Goal: Information Seeking & Learning: Check status

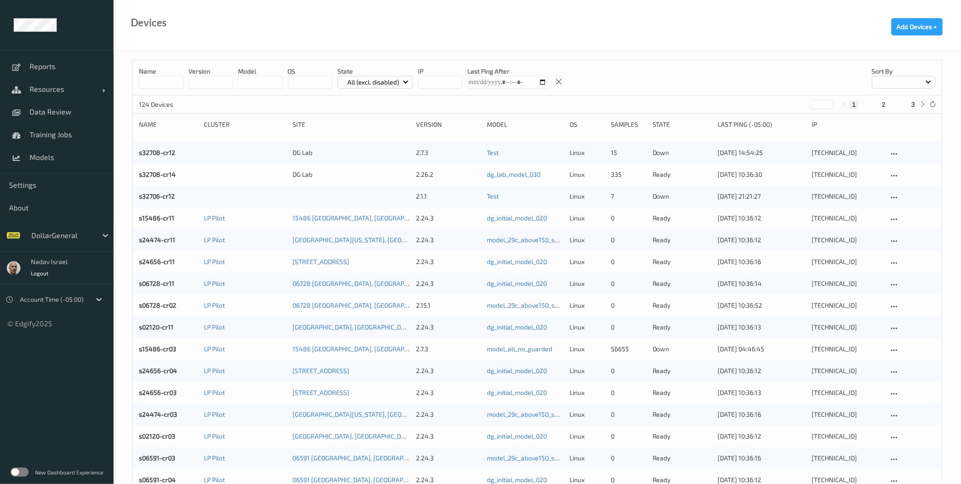
click at [24, 468] on label at bounding box center [19, 471] width 18 height 9
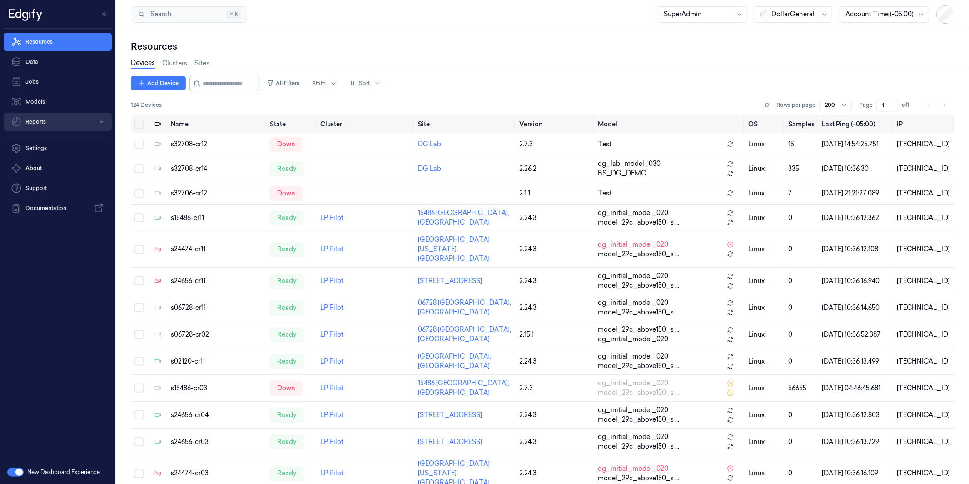
click at [44, 124] on button "Reports" at bounding box center [58, 122] width 108 height 18
click at [56, 139] on link "Loss Prevention" at bounding box center [65, 140] width 94 height 15
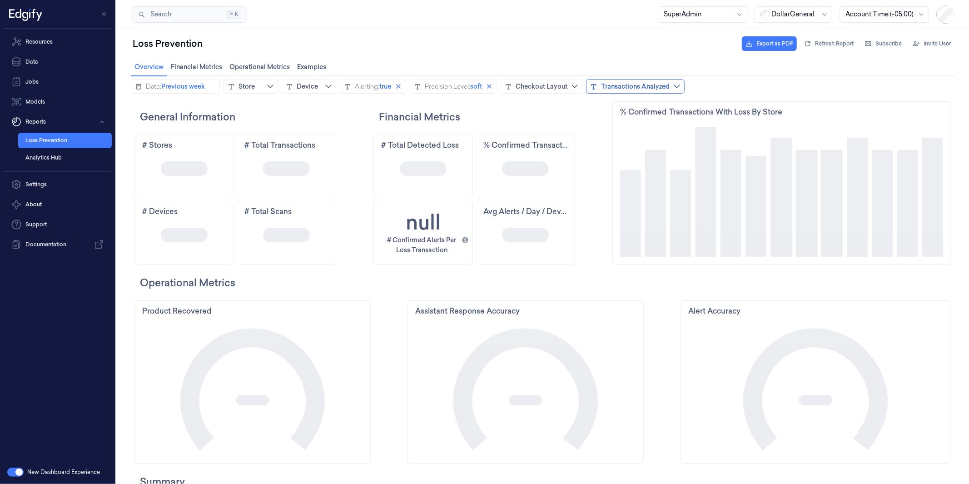
click at [653, 84] on div "Transactions Analyzed" at bounding box center [634, 85] width 69 height 9
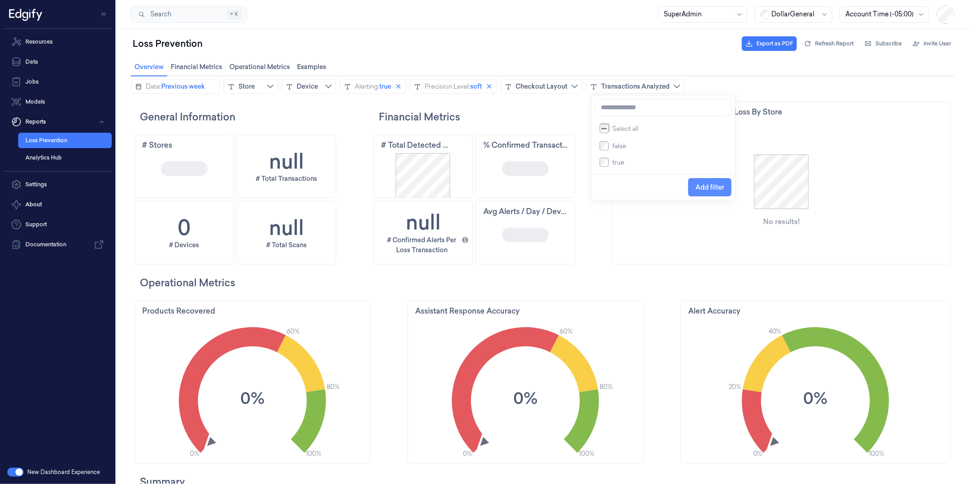
click at [710, 190] on span "Add filter" at bounding box center [709, 186] width 29 height 7
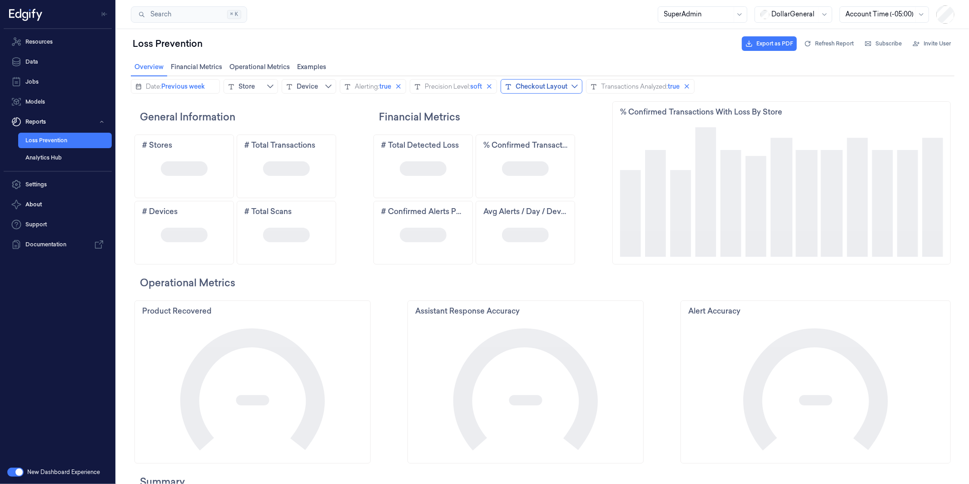
click at [577, 86] on icon "chevrondown icon" at bounding box center [573, 85] width 7 height 7
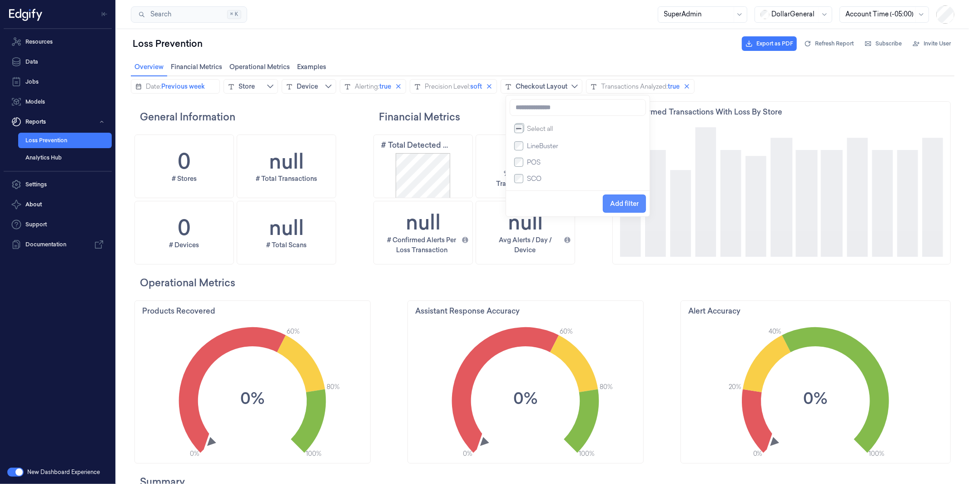
click at [625, 202] on span "Add filter" at bounding box center [623, 202] width 29 height 7
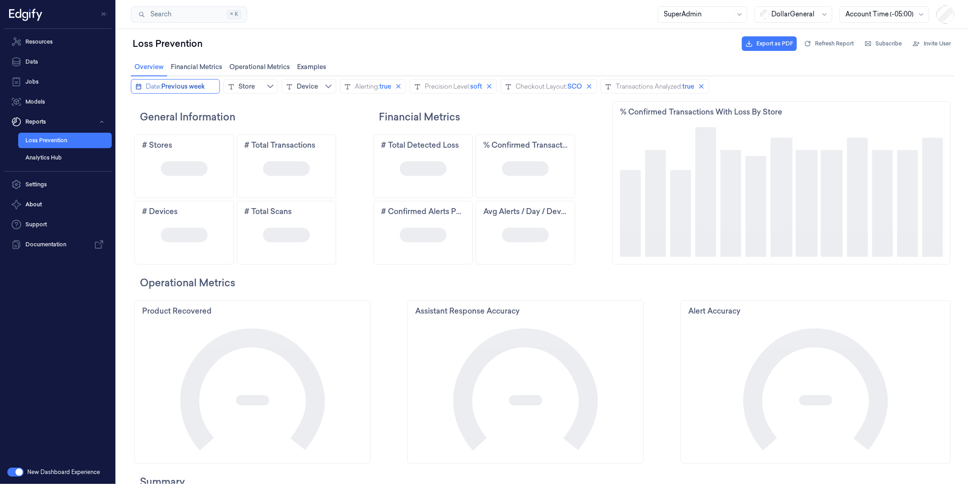
click at [182, 88] on span "Previous week" at bounding box center [183, 85] width 44 height 9
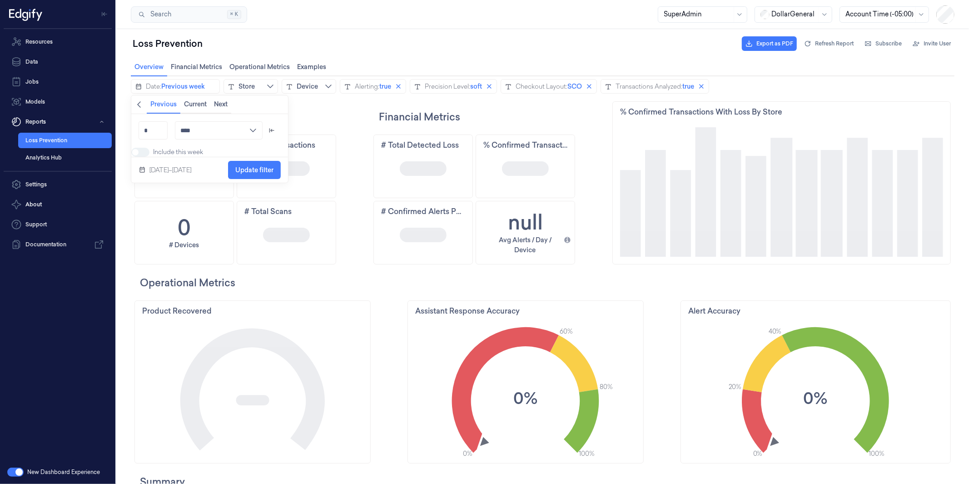
click at [139, 102] on icon "chevronleft icon" at bounding box center [139, 104] width 4 height 6
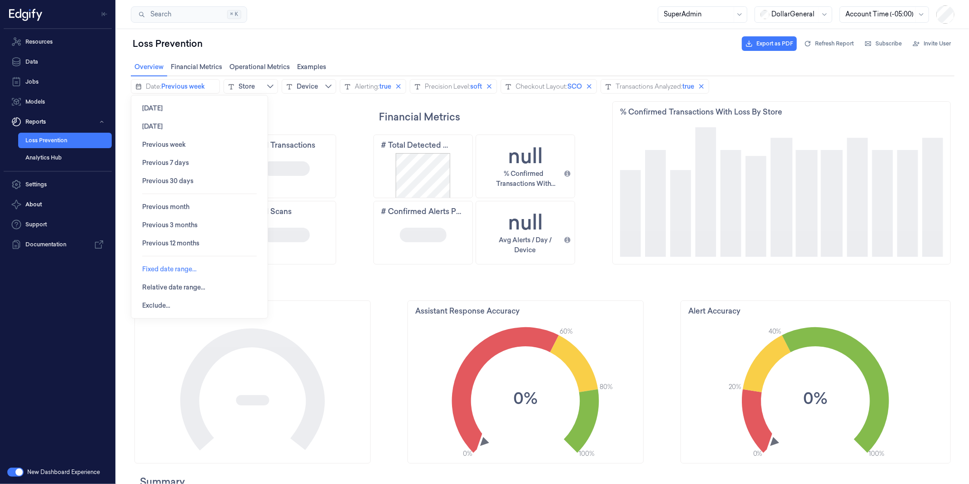
click at [187, 272] on span "Fixed date range…" at bounding box center [169, 268] width 54 height 7
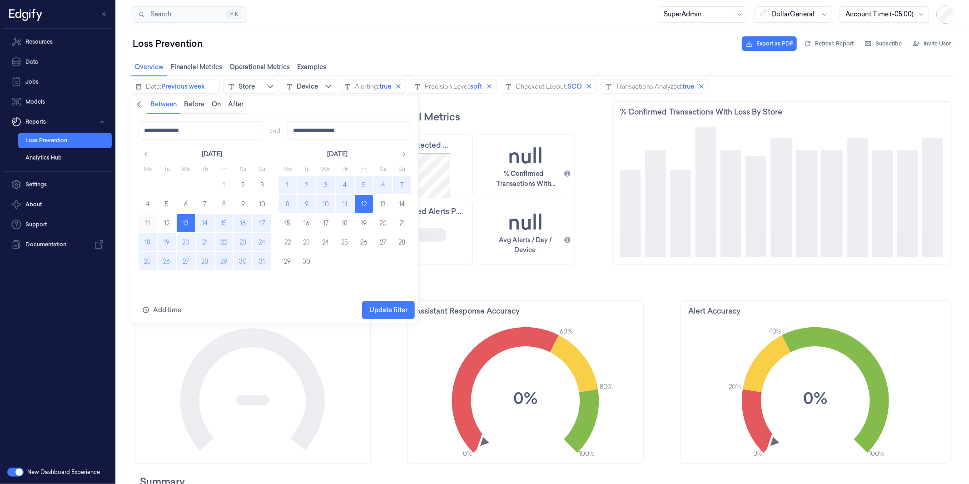
click at [148, 219] on button "11" at bounding box center [147, 222] width 18 height 18
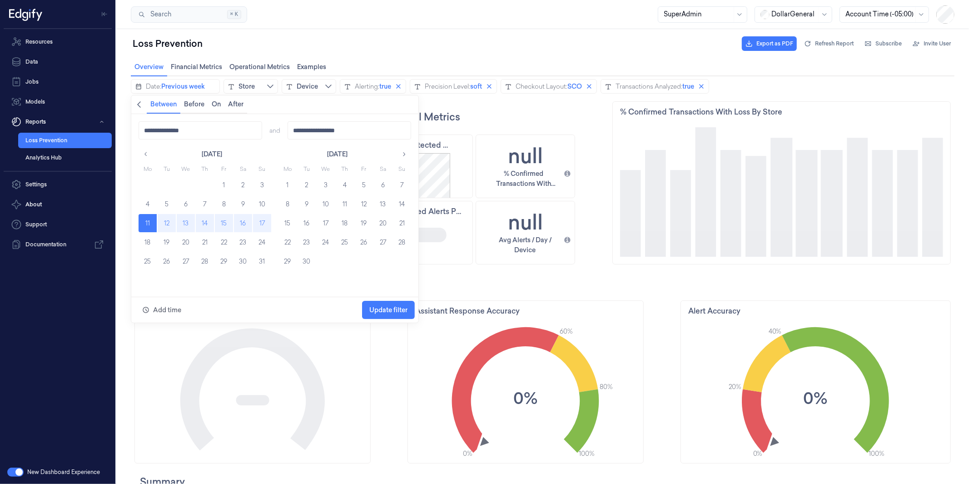
click at [259, 219] on button "17" at bounding box center [261, 222] width 18 height 18
type input "**********"
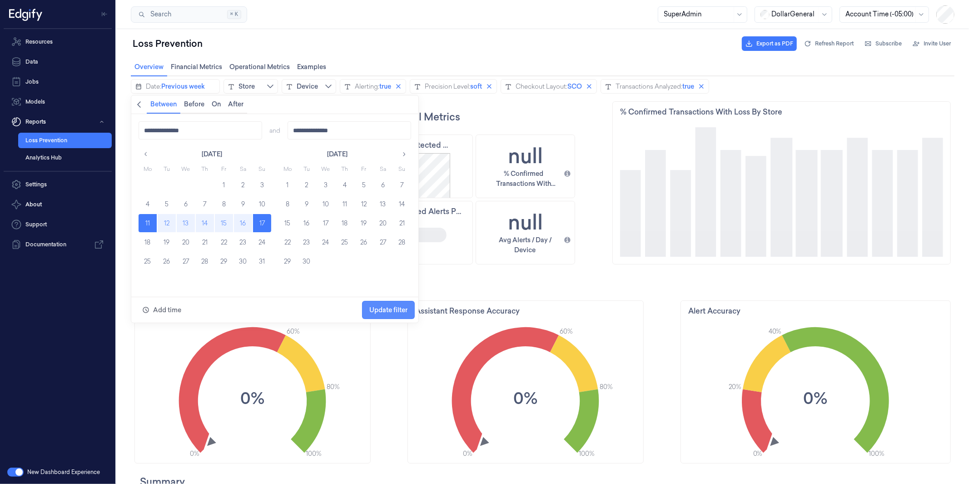
click at [401, 306] on span "Update filter" at bounding box center [388, 309] width 38 height 7
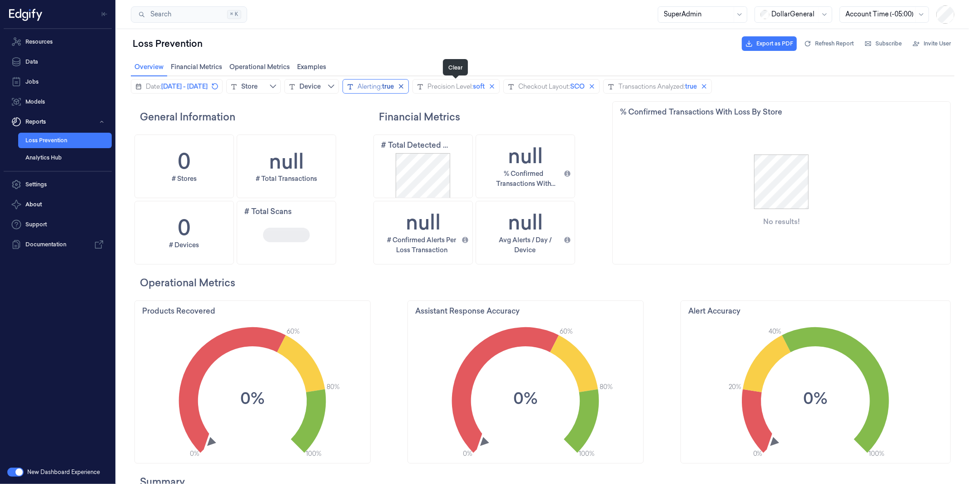
click at [406, 87] on button "Clear" at bounding box center [400, 85] width 11 height 11
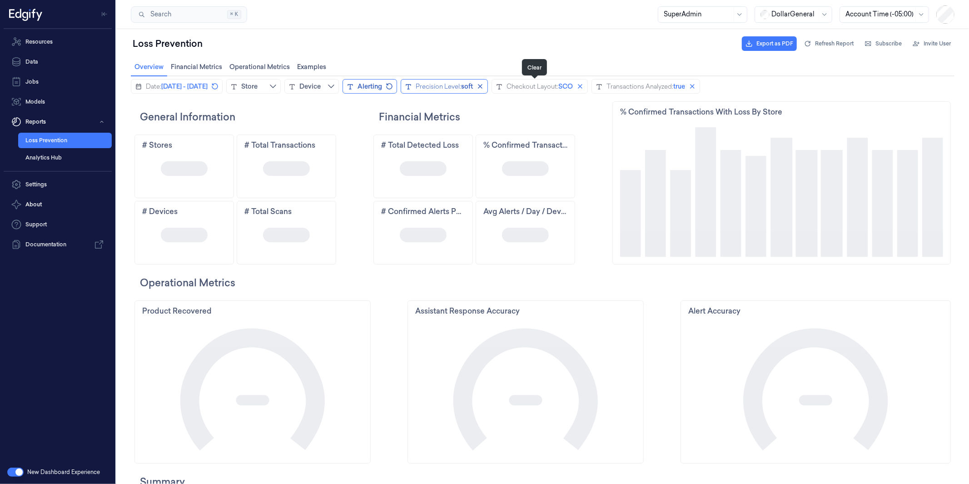
click at [485, 87] on button "Clear" at bounding box center [479, 85] width 11 height 11
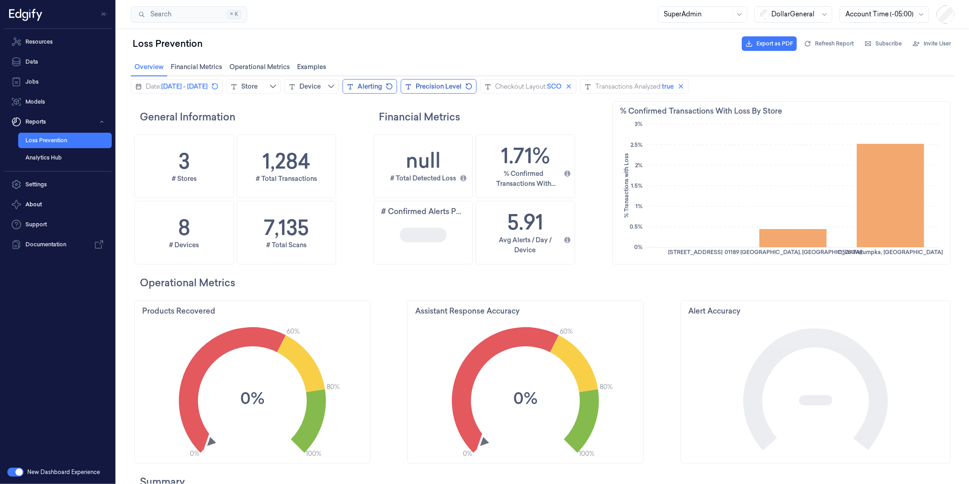
scroll to position [255, 46]
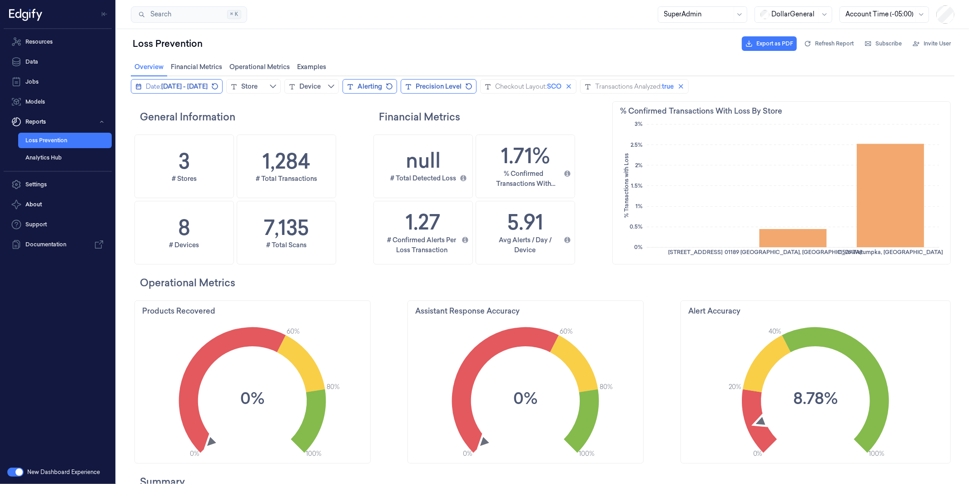
click at [207, 84] on span "August 11, 2025 - August 17, 2025" at bounding box center [184, 85] width 46 height 9
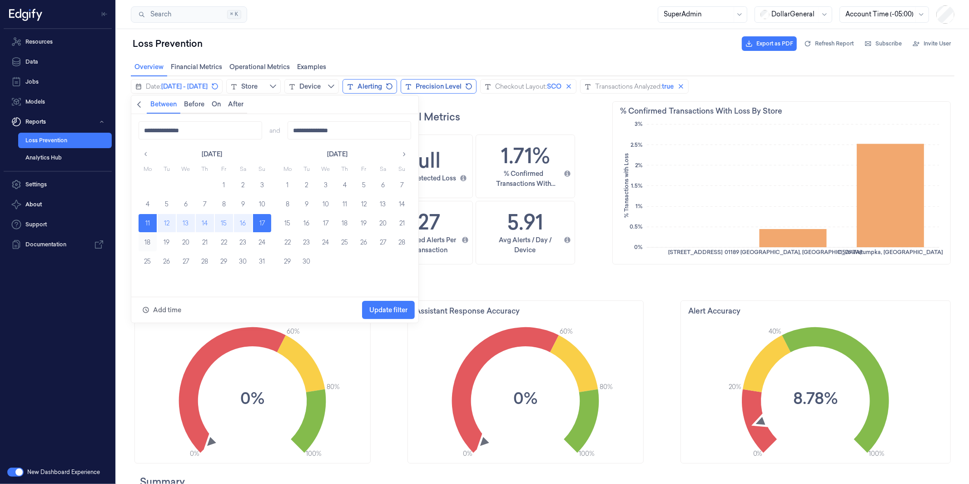
click at [146, 241] on button "18" at bounding box center [147, 241] width 18 height 18
click at [262, 239] on button "24" at bounding box center [261, 241] width 18 height 18
type input "**********"
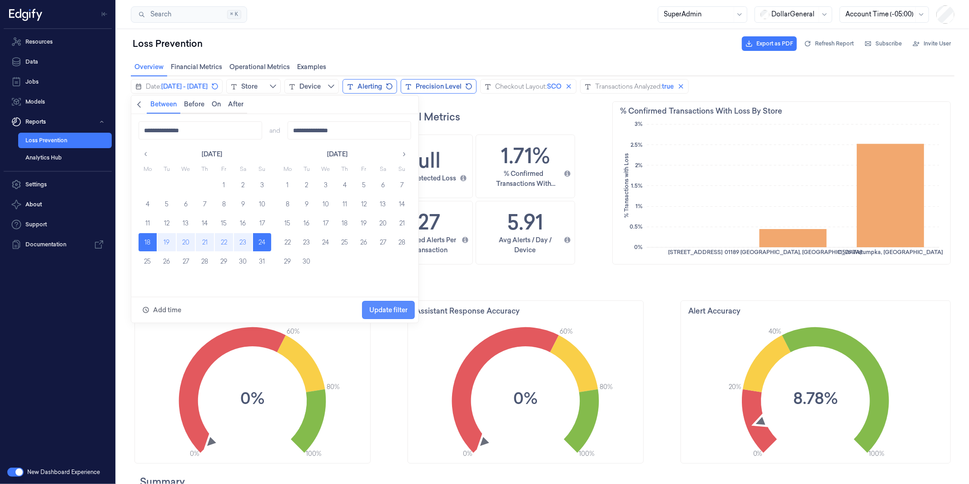
click at [393, 311] on span "Update filter" at bounding box center [388, 309] width 38 height 7
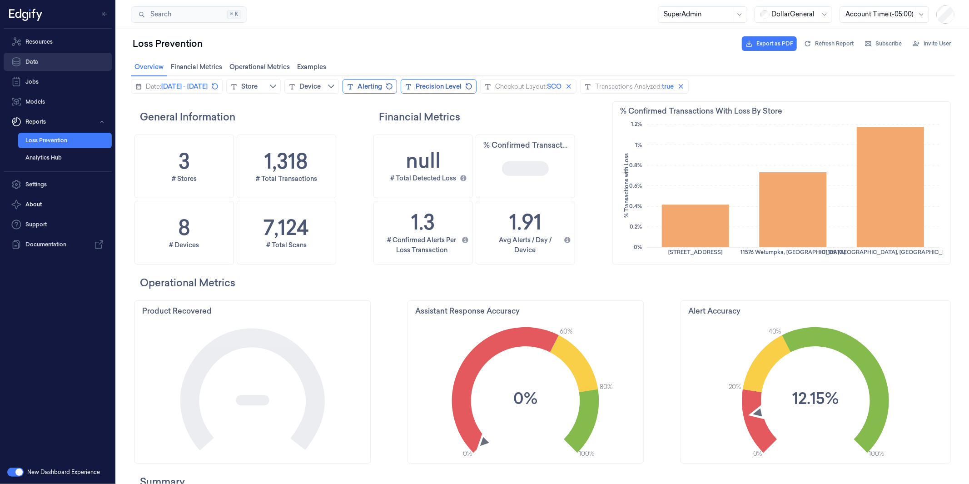
scroll to position [255, 344]
click at [487, 115] on h2 "Financial Metrics" at bounding box center [493, 116] width 231 height 15
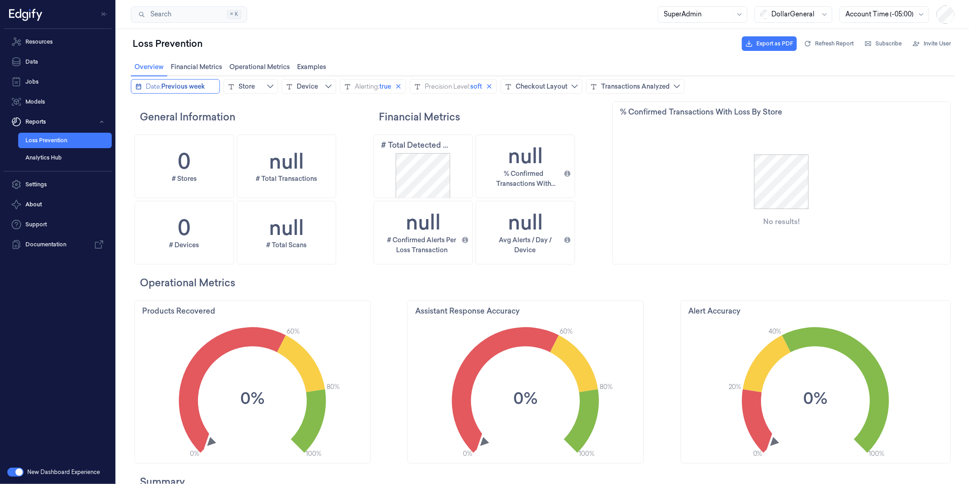
click at [174, 89] on span "Previous week" at bounding box center [183, 85] width 44 height 9
click at [139, 106] on icon "chevronleft icon" at bounding box center [139, 104] width 4 height 6
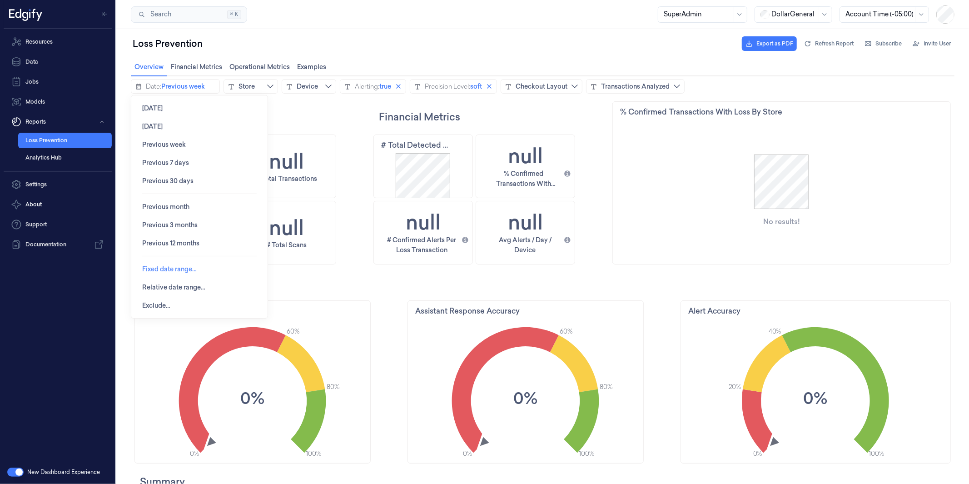
click at [172, 268] on span "Fixed date range…" at bounding box center [169, 268] width 54 height 7
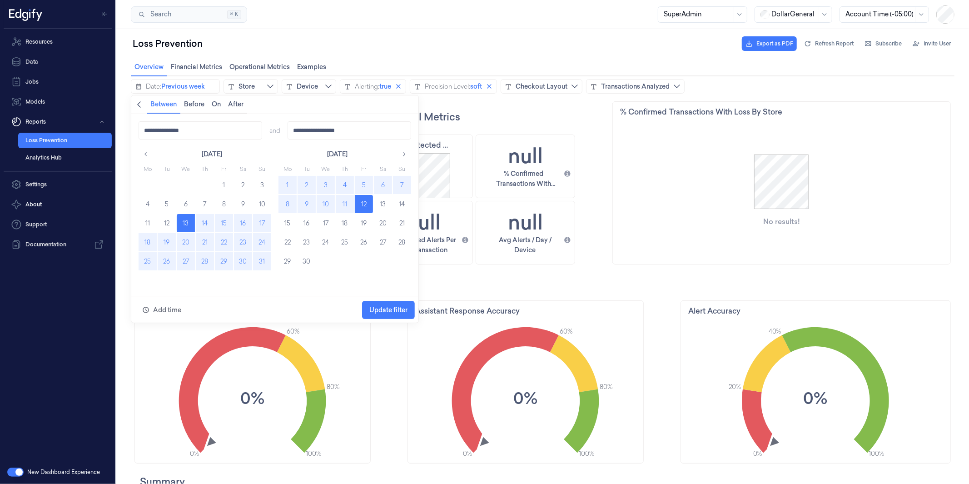
click at [143, 240] on button "18" at bounding box center [147, 241] width 18 height 18
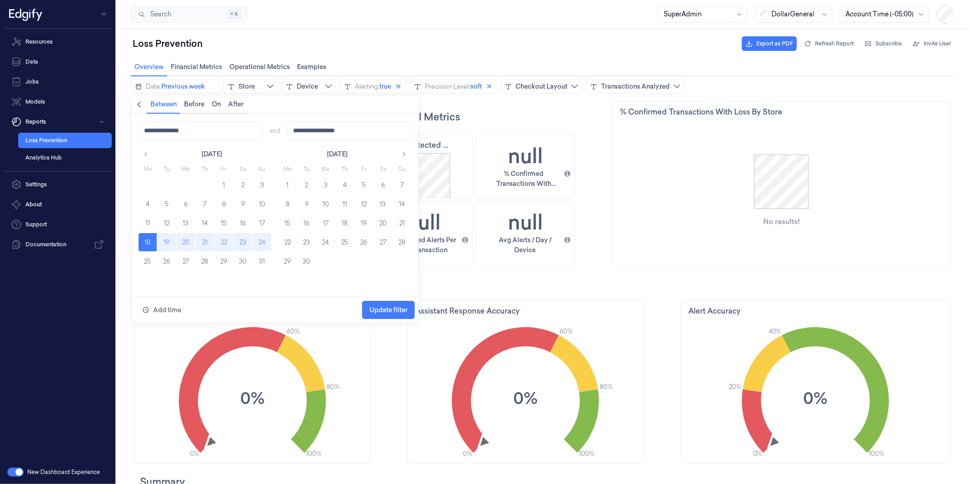
click at [257, 240] on button "24" at bounding box center [261, 241] width 18 height 18
type input "**********"
click at [385, 305] on span "Update filter" at bounding box center [388, 309] width 38 height 17
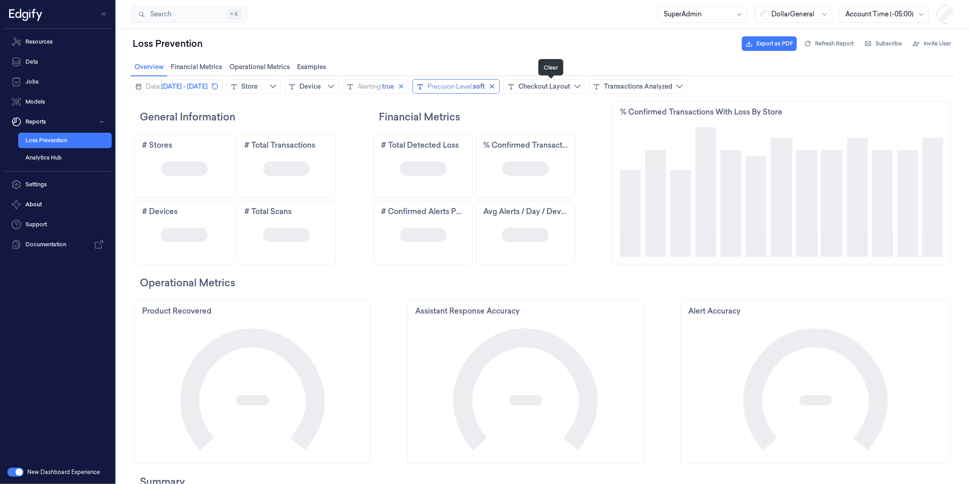
click at [497, 84] on button "Clear" at bounding box center [491, 85] width 11 height 11
click at [403, 86] on icon "close icon" at bounding box center [400, 86] width 5 height 5
click at [546, 86] on div "Checkout Layout" at bounding box center [520, 85] width 52 height 9
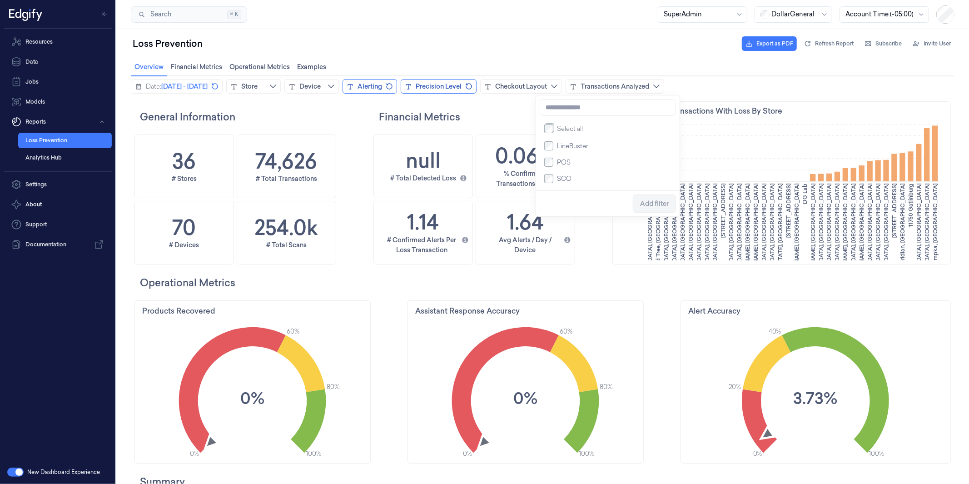
scroll to position [255, 344]
click at [655, 199] on span "Add filter" at bounding box center [653, 202] width 29 height 17
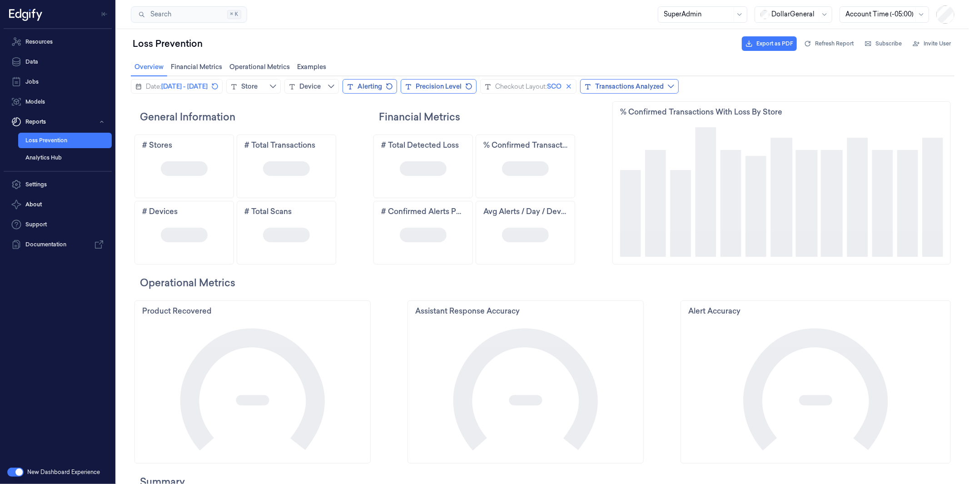
click at [663, 83] on div "Transactions Analyzed" at bounding box center [628, 85] width 69 height 9
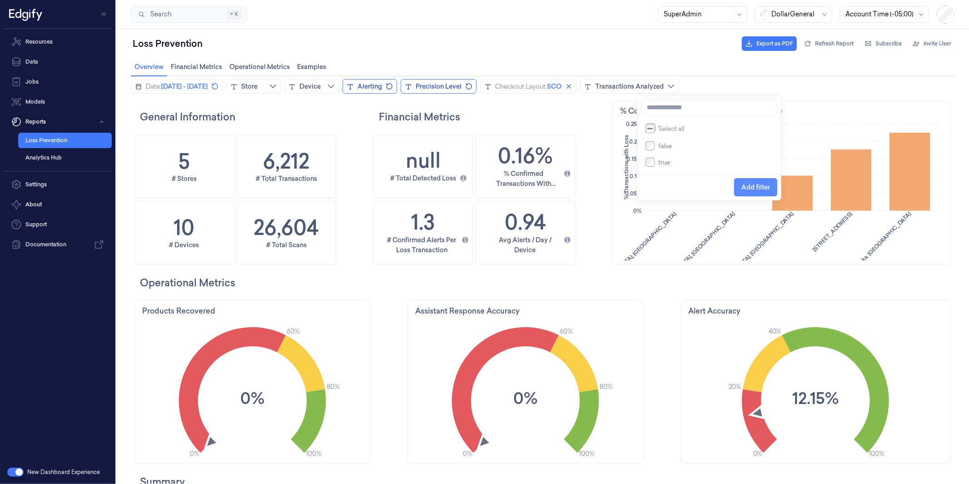
click at [749, 182] on span "Add filter" at bounding box center [755, 186] width 29 height 17
